Goal: Information Seeking & Learning: Get advice/opinions

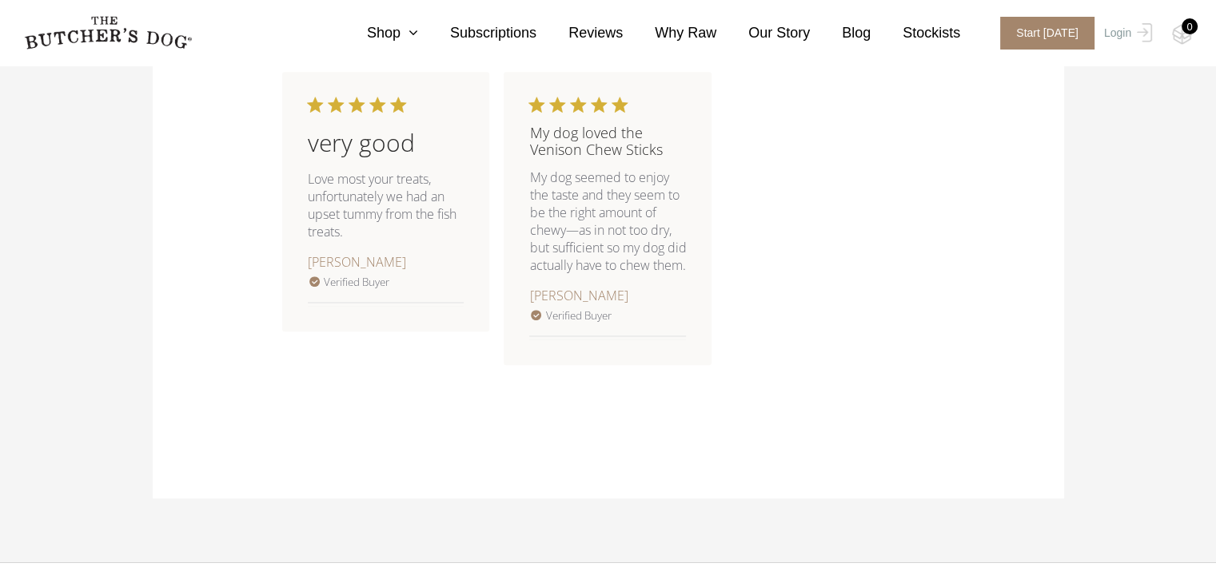
scroll to position [959, 0]
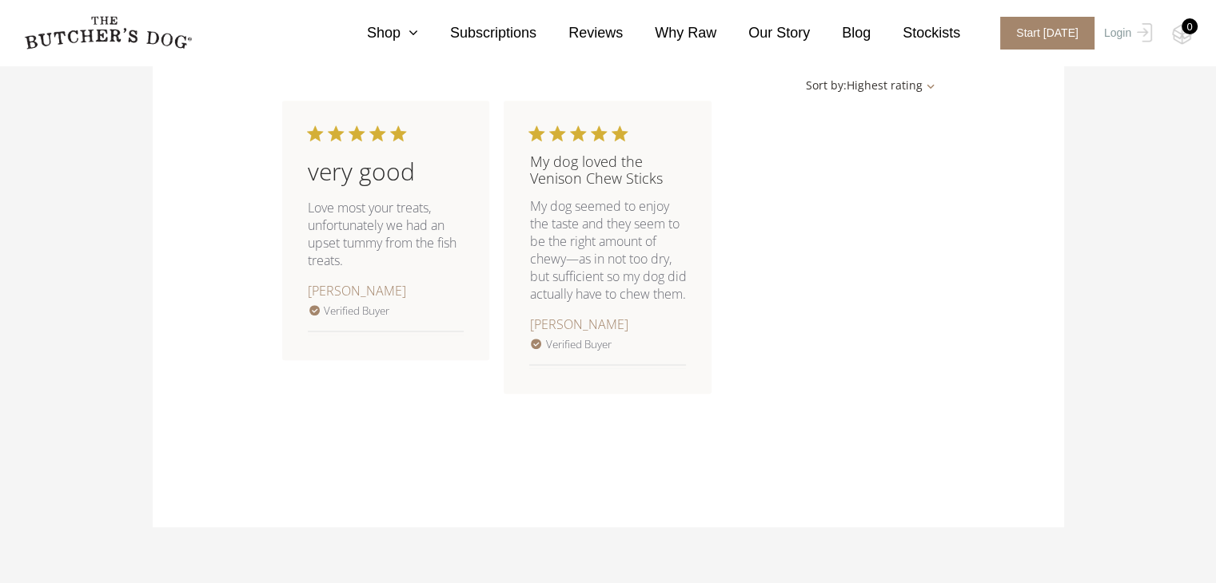
click at [435, 434] on div "very good Love most your treats, unfortunately we had an upset tummy from the f…" at bounding box center [608, 270] width 652 height 339
click at [435, 429] on div "very good Love most your treats, unfortunately we had an upset tummy from the f…" at bounding box center [608, 270] width 652 height 339
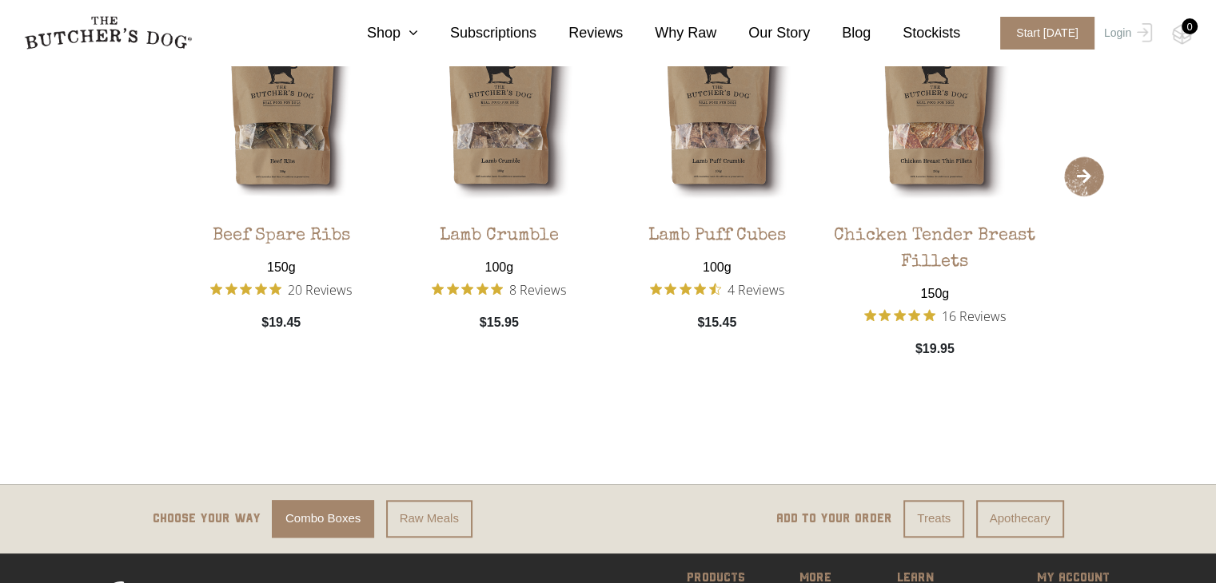
scroll to position [1872, 0]
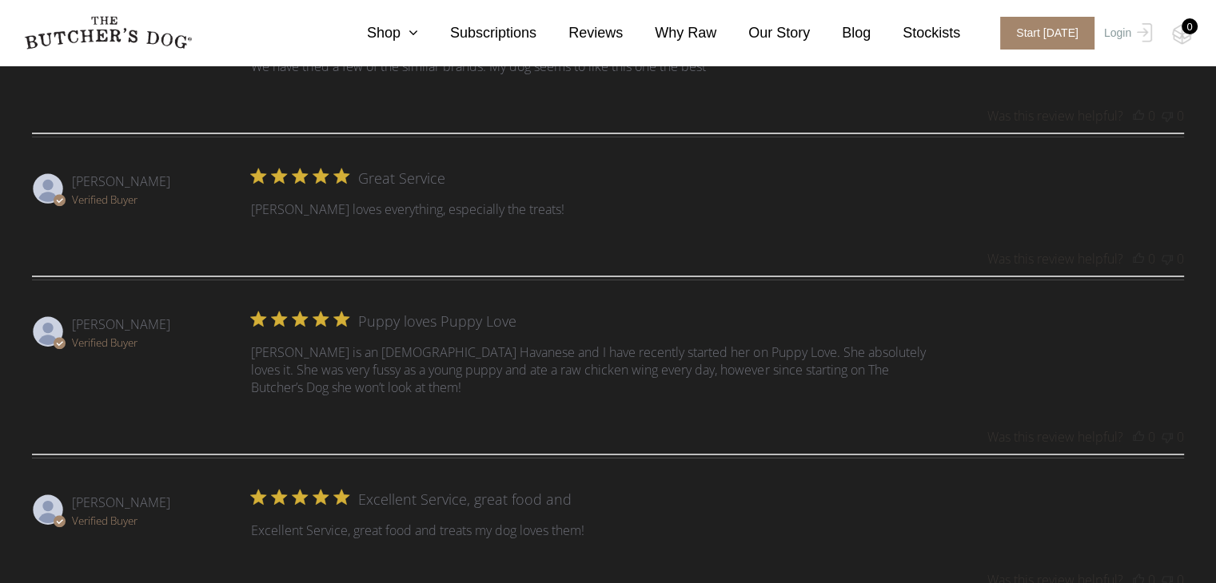
scroll to position [1065, 0]
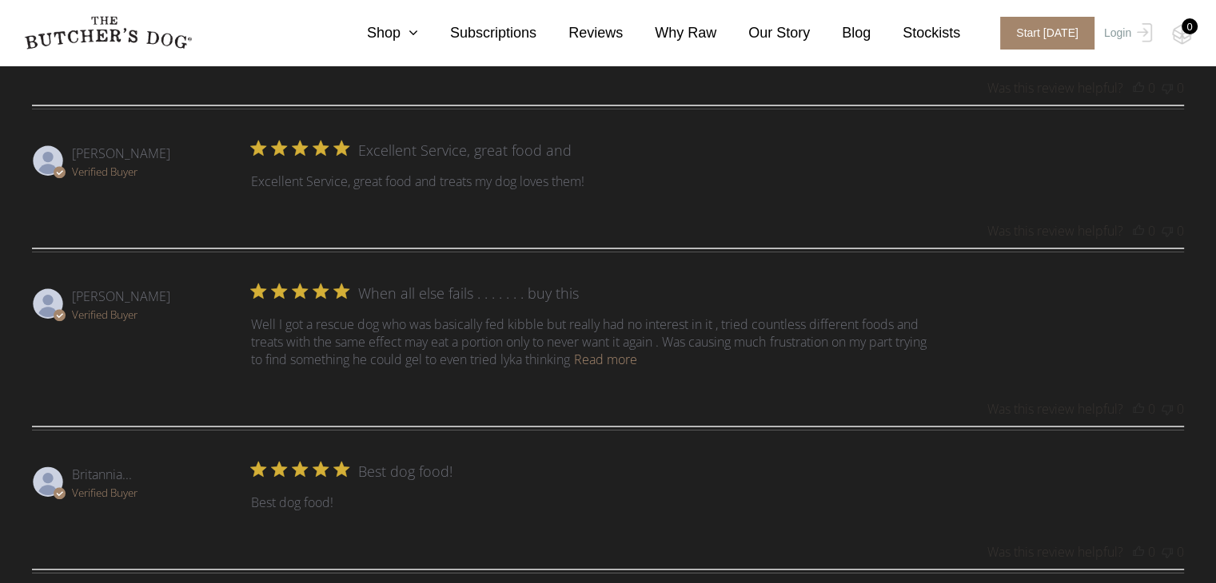
scroll to position [1385, 0]
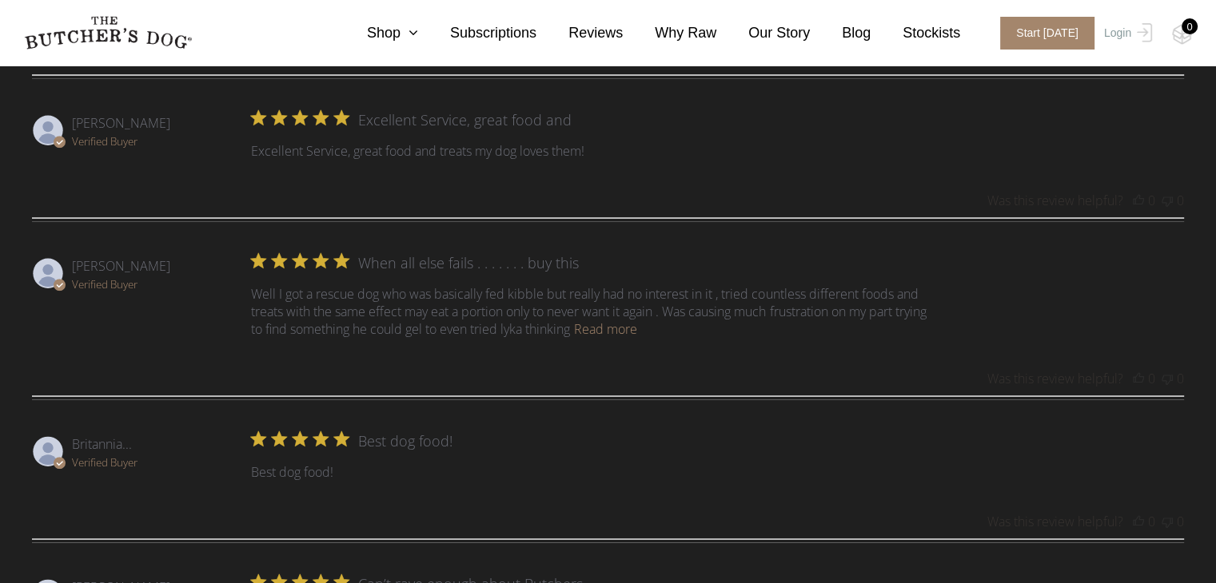
click at [531, 343] on div "Abstract user icon Karolina... Verified Buyer 5 star rating We have tried a few…" at bounding box center [608, 447] width 1152 height 1667
click at [637, 331] on link "Read more" at bounding box center [605, 329] width 63 height 18
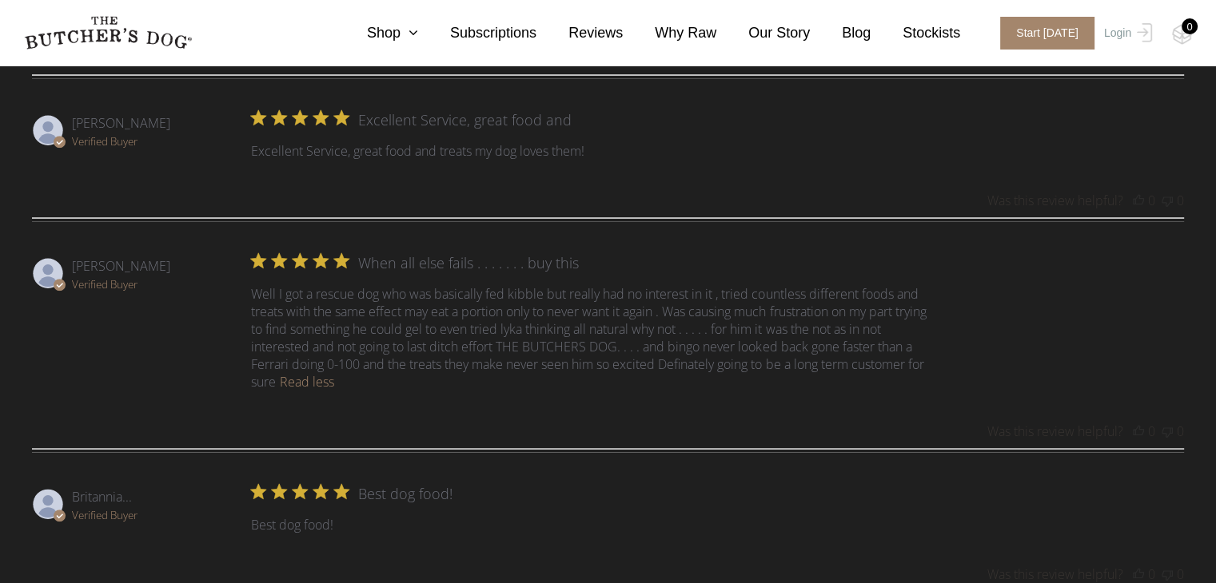
click at [546, 401] on div "Abstract user icon Karolina... Verified Buyer 5 star rating We have tried a few…" at bounding box center [608, 474] width 1152 height 1720
click at [537, 396] on div "Abstract user icon Karolina... Verified Buyer 5 star rating We have tried a few…" at bounding box center [608, 474] width 1152 height 1720
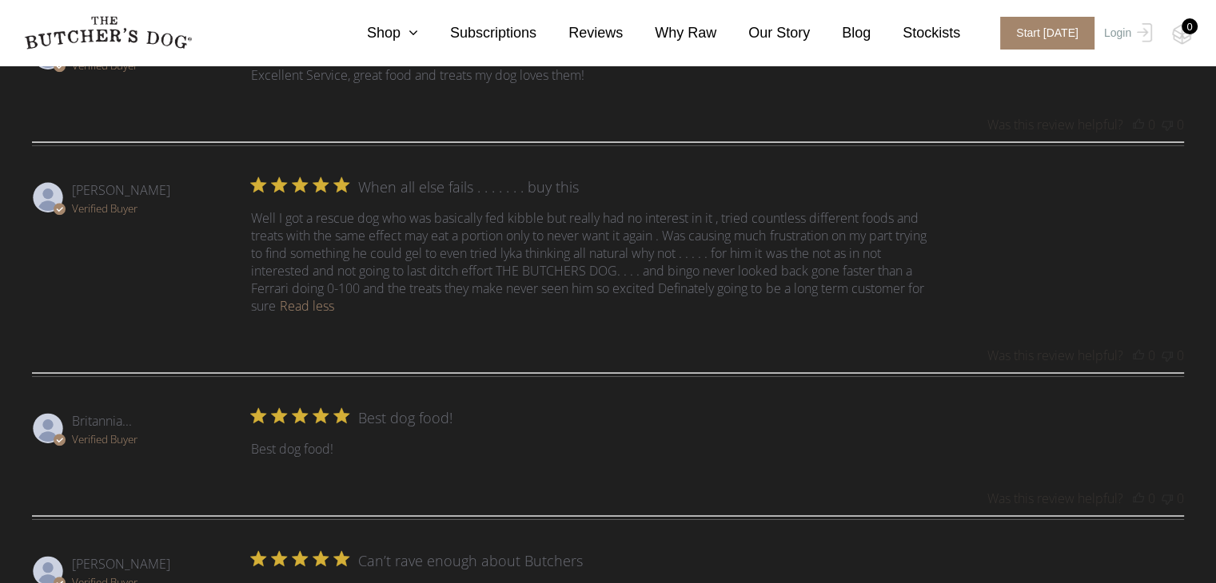
scroll to position [1491, 0]
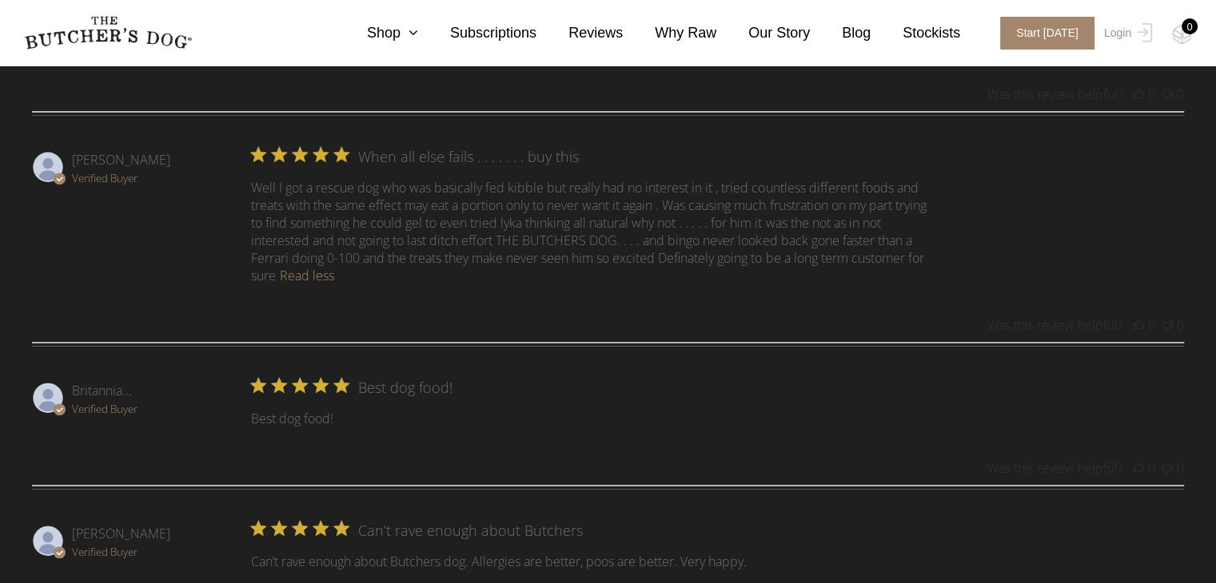
click at [599, 403] on div "5 star rating Best dog food! Best dog food! read more about review content" at bounding box center [602, 403] width 726 height 50
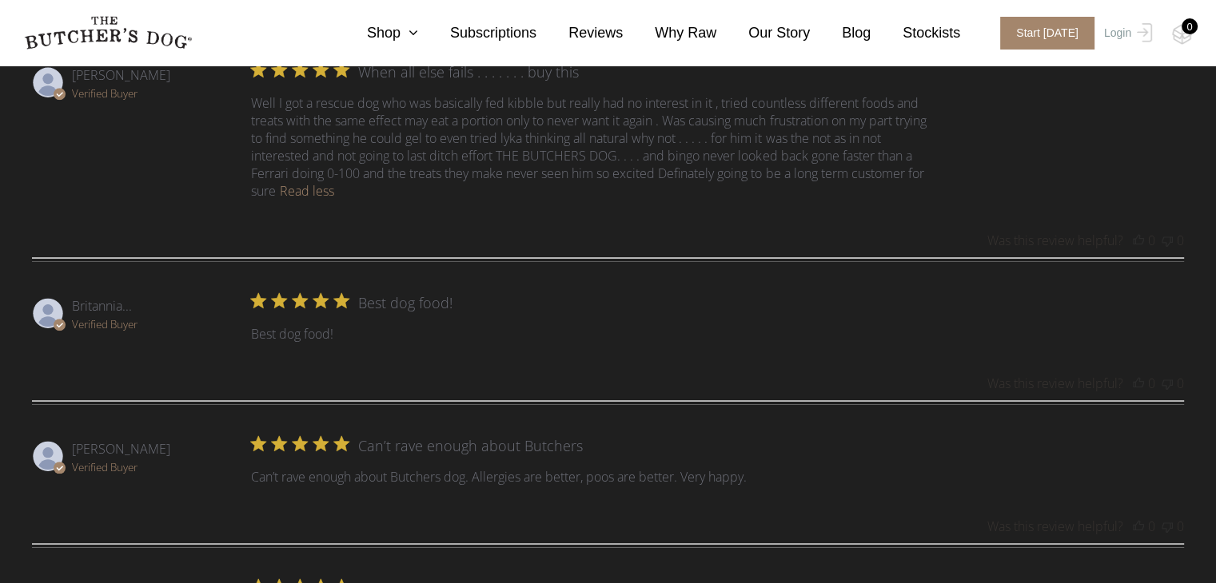
scroll to position [1705, 0]
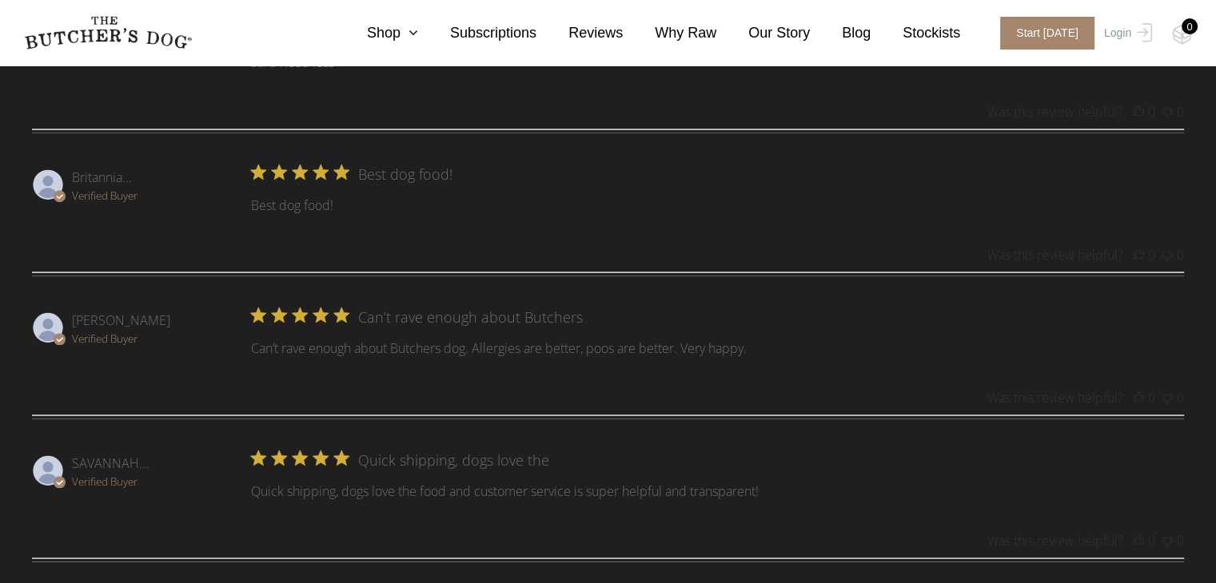
click at [598, 432] on div "Abstract user icon Karolina... Verified Buyer 5 star rating We have tried a few…" at bounding box center [608, 154] width 1152 height 1720
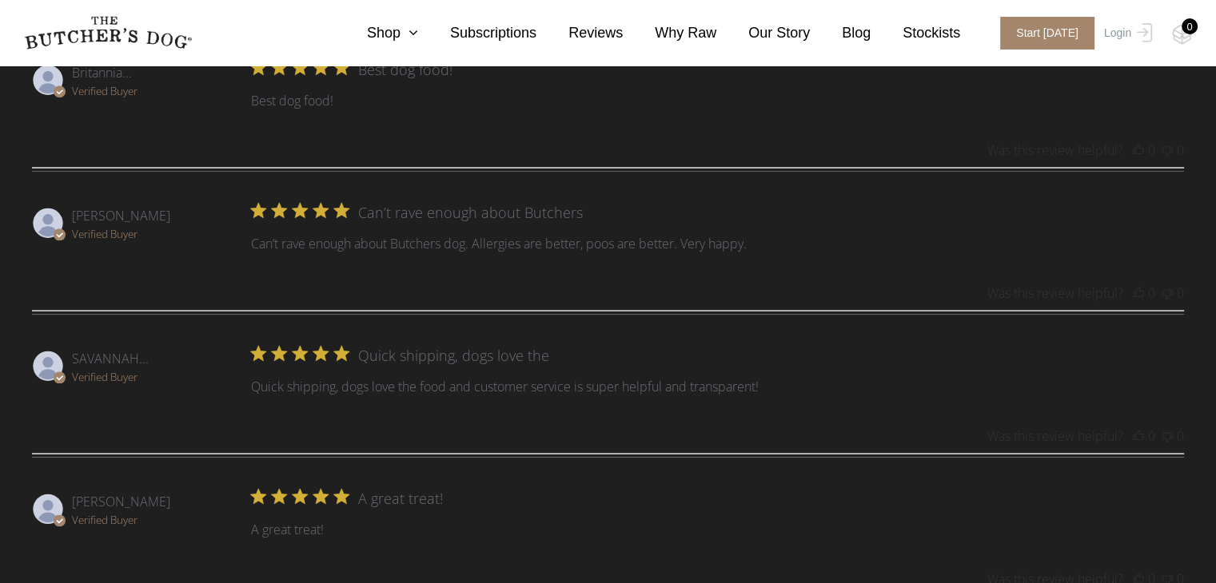
scroll to position [1811, 0]
click at [585, 432] on div "Was this review helpful? 0 0" at bounding box center [608, 435] width 1152 height 18
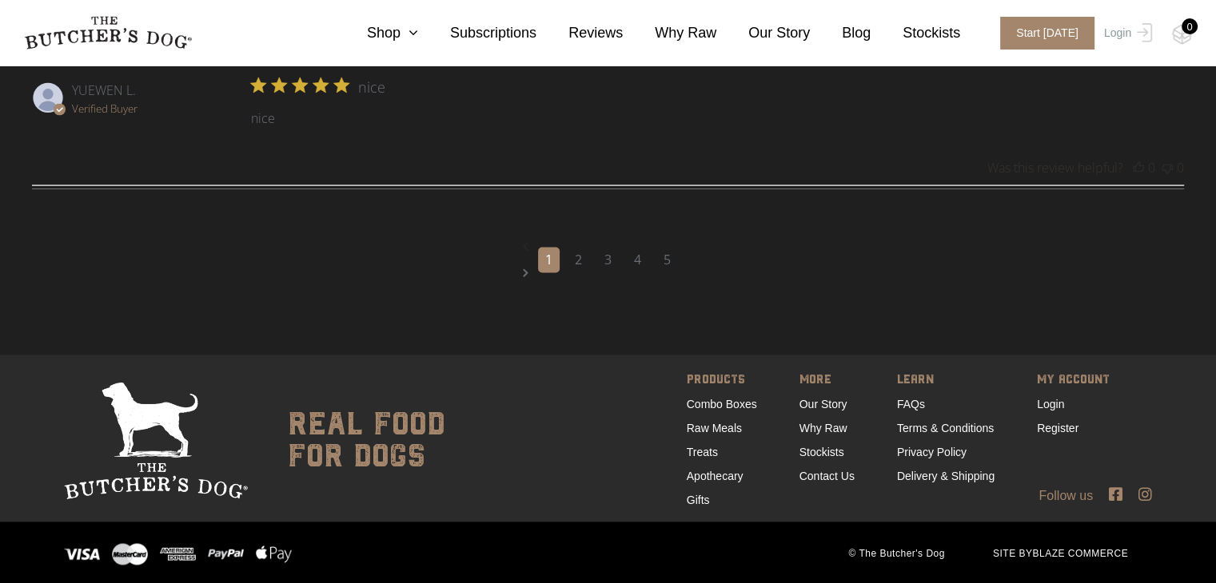
scroll to position [2365, 0]
